Goal: Information Seeking & Learning: Learn about a topic

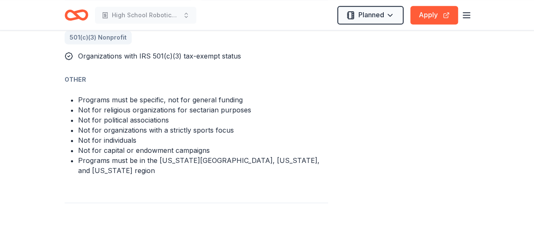
scroll to position [571, 0]
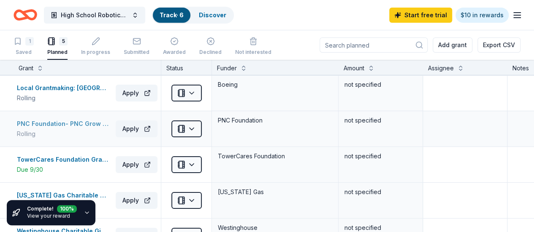
click at [76, 123] on div "PNC Foundation- PNC Grow Up Great" at bounding box center [64, 124] width 95 height 10
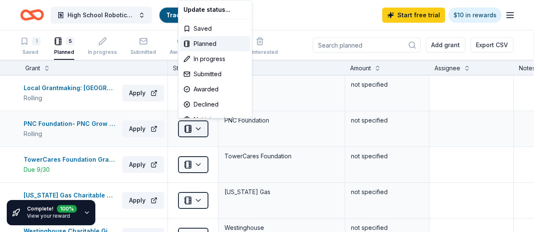
click at [200, 129] on html "High School Robotics Club Track · 6 Discover Start free trial $10 in rewards 1 …" at bounding box center [270, 116] width 540 height 232
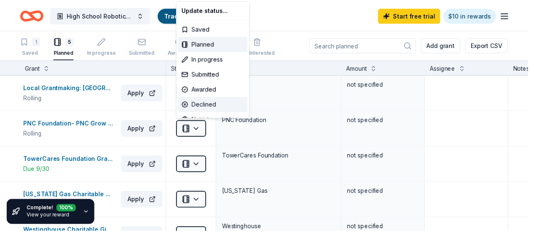
scroll to position [11, 0]
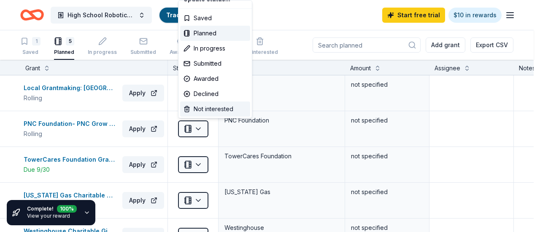
click at [203, 107] on div "Not interested" at bounding box center [215, 109] width 70 height 15
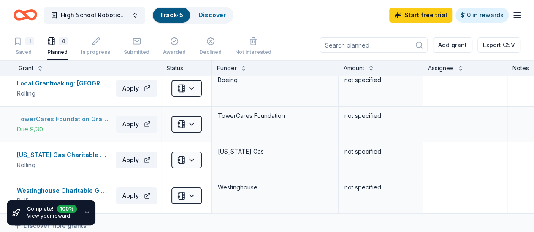
scroll to position [0, 0]
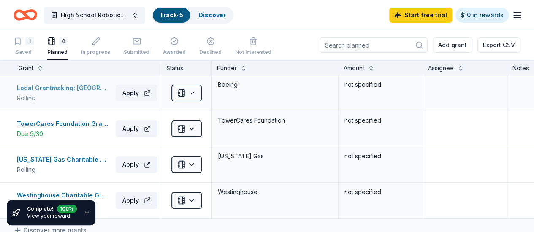
click at [71, 88] on div "Local Grantmaking: National Capital Region" at bounding box center [64, 88] width 95 height 10
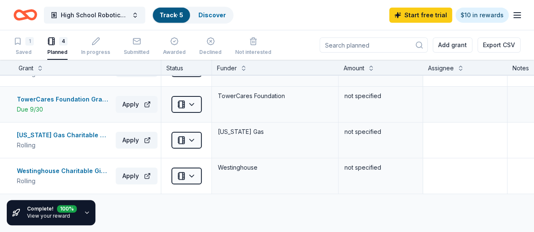
scroll to position [21, 0]
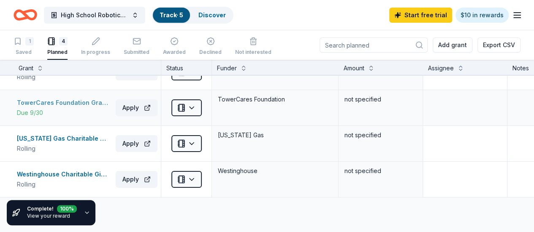
click at [84, 101] on div "TowerCares Foundation Grants" at bounding box center [64, 103] width 95 height 10
click at [69, 178] on div "Westinghouse Charitable Giving Program" at bounding box center [64, 175] width 95 height 10
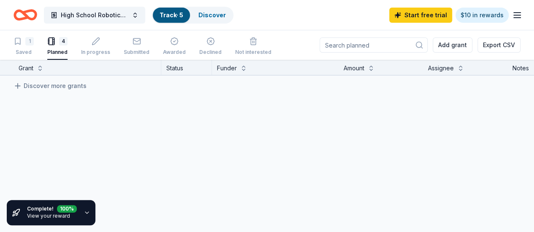
scroll to position [0, 0]
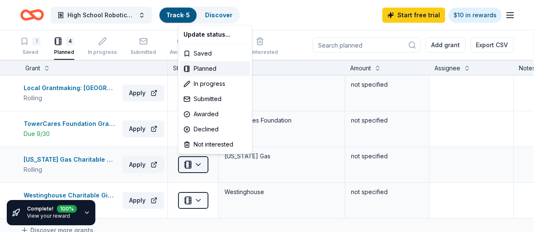
click at [203, 166] on html "High School Robotics Club Track · 5 Discover Start free trial $10 in rewards 1 …" at bounding box center [270, 116] width 540 height 232
click at [205, 84] on div "In progress" at bounding box center [215, 83] width 70 height 15
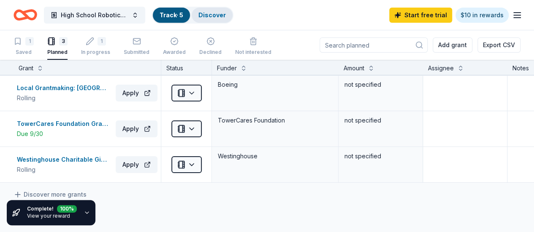
click at [211, 15] on link "Discover" at bounding box center [211, 14] width 27 height 7
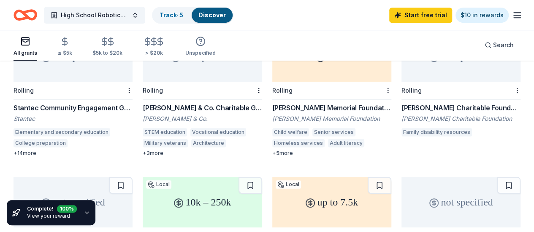
scroll to position [255, 0]
click at [143, 108] on div "[PERSON_NAME] & Co. Charitable Giving" at bounding box center [202, 108] width 119 height 10
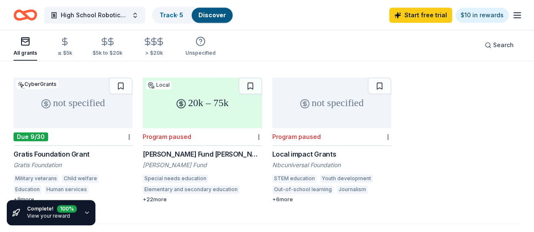
scroll to position [504, 0]
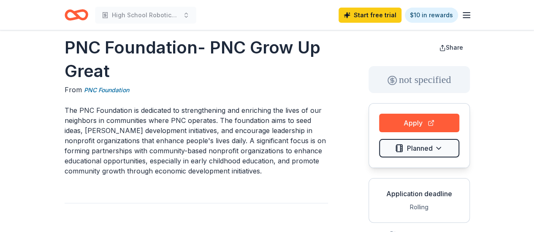
scroll to position [11, 0]
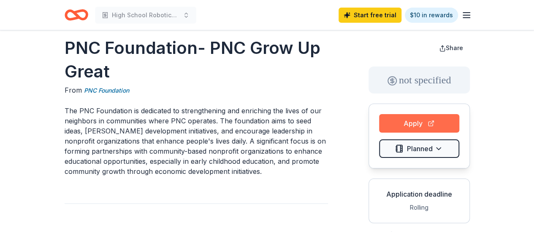
click at [417, 124] on button "Apply" at bounding box center [419, 123] width 80 height 19
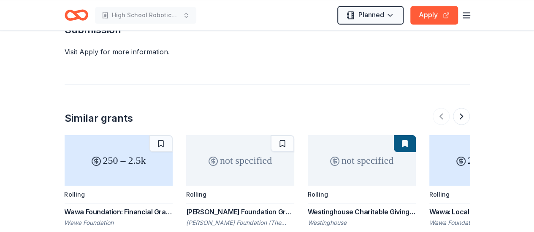
scroll to position [745, 0]
click at [433, 14] on button "Apply" at bounding box center [434, 15] width 48 height 19
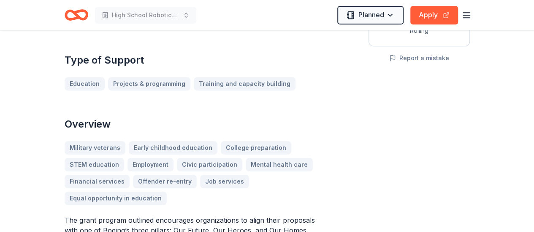
scroll to position [179, 0]
